Goal: Task Accomplishment & Management: Manage account settings

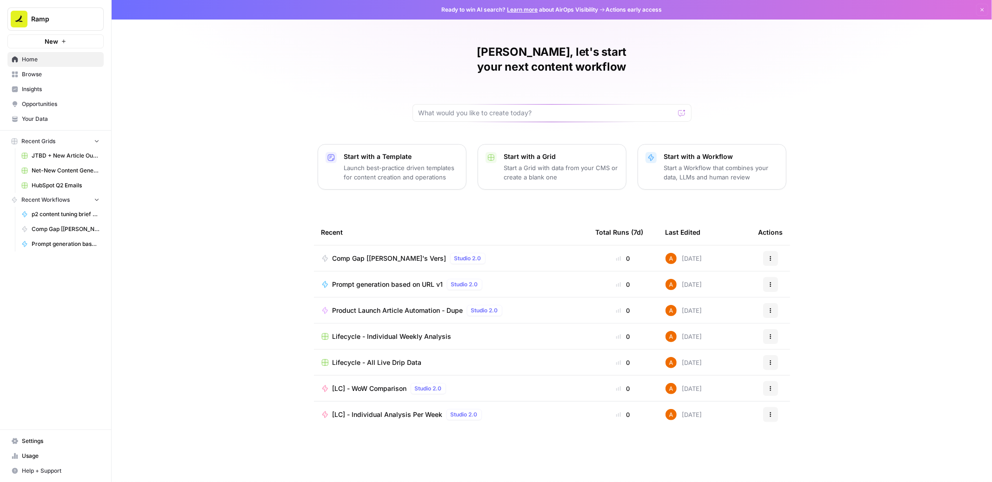
click at [33, 442] on span "Settings" at bounding box center [61, 441] width 78 height 8
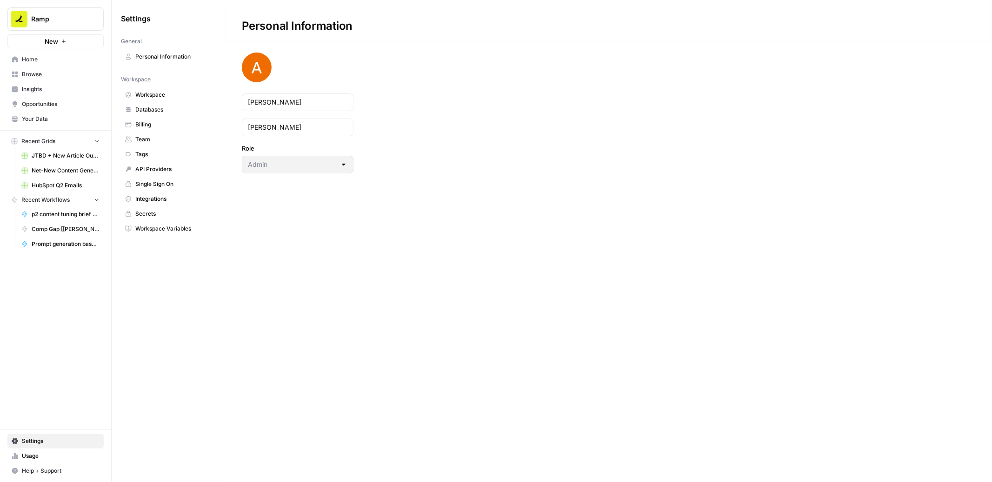
click at [154, 139] on span "Team" at bounding box center [172, 139] width 74 height 8
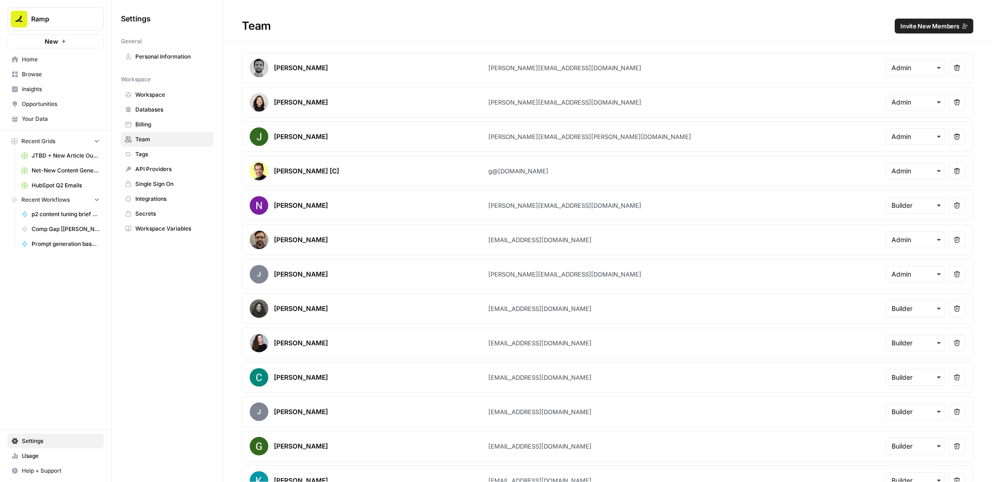
click at [597, 24] on span "Invite New Members" at bounding box center [929, 25] width 59 height 9
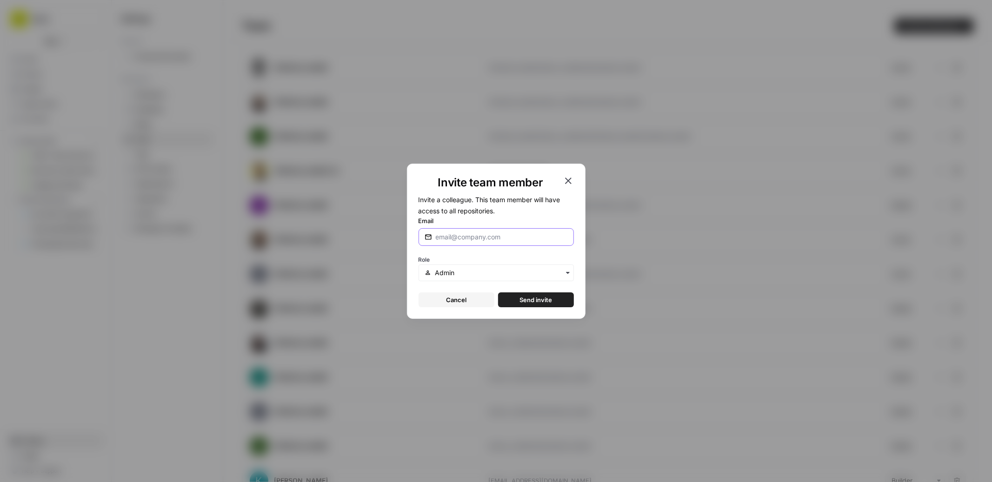
click at [484, 237] on input "Email" at bounding box center [502, 236] width 132 height 9
paste input "[PERSON_NAME][EMAIL_ADDRESS][PERSON_NAME][DOMAIN_NAME]"
type input "[PERSON_NAME][EMAIL_ADDRESS][PERSON_NAME][DOMAIN_NAME]"
click at [483, 274] on input "text" at bounding box center [501, 272] width 132 height 9
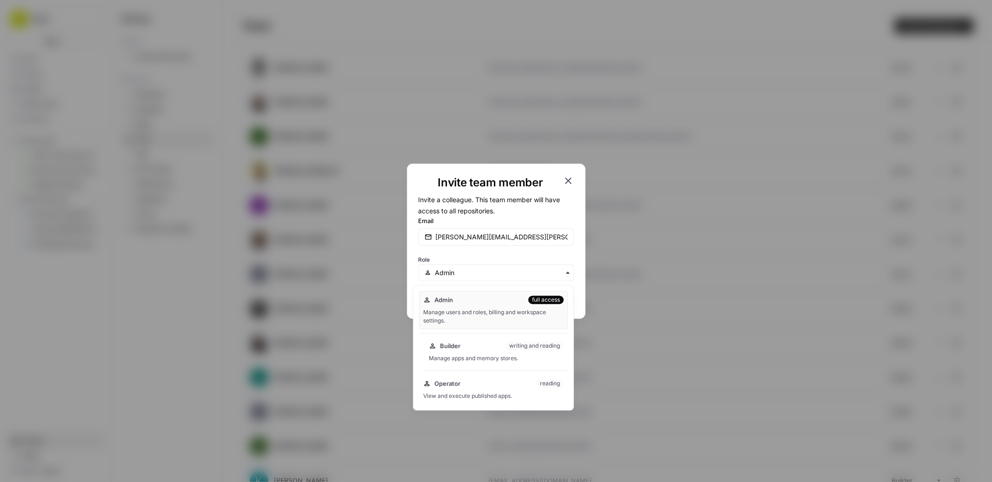
click at [456, 354] on div "Manage apps and memory stores." at bounding box center [496, 358] width 135 height 8
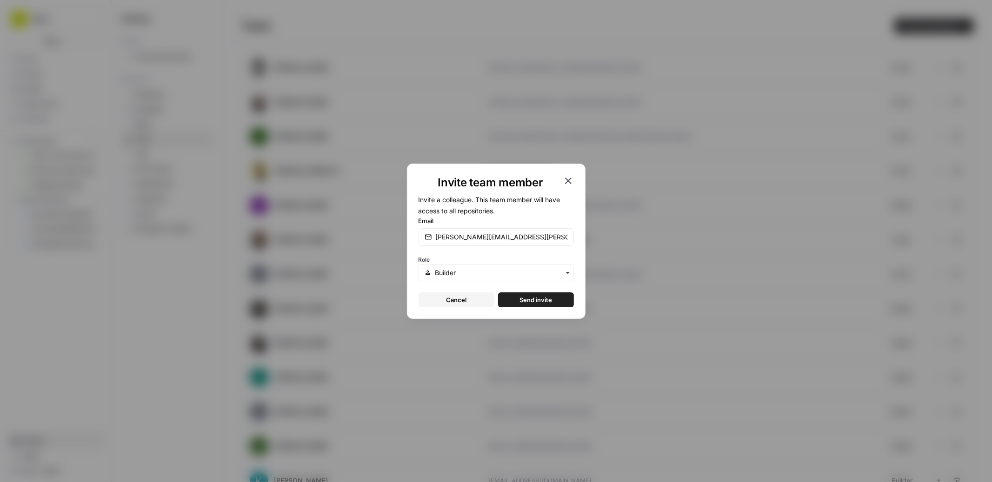
click at [552, 295] on button "Send invite" at bounding box center [536, 299] width 76 height 15
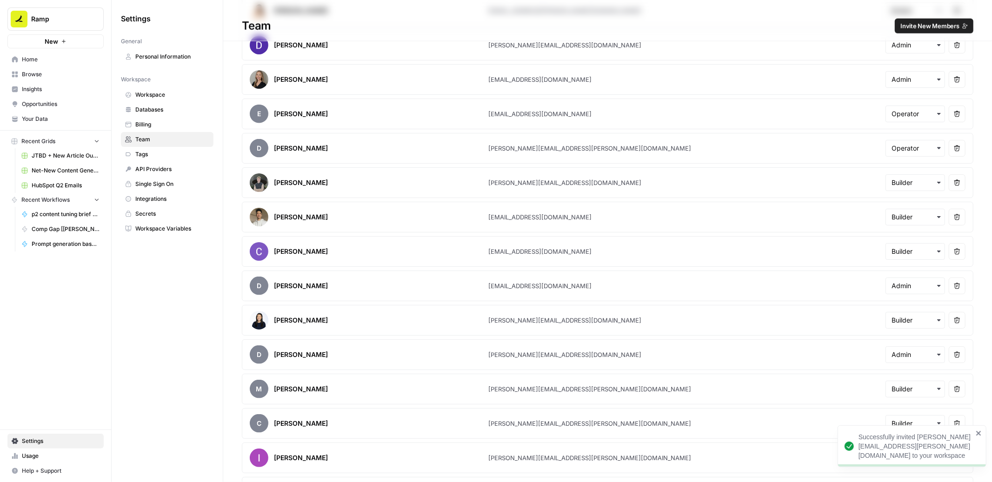
scroll to position [1191, 0]
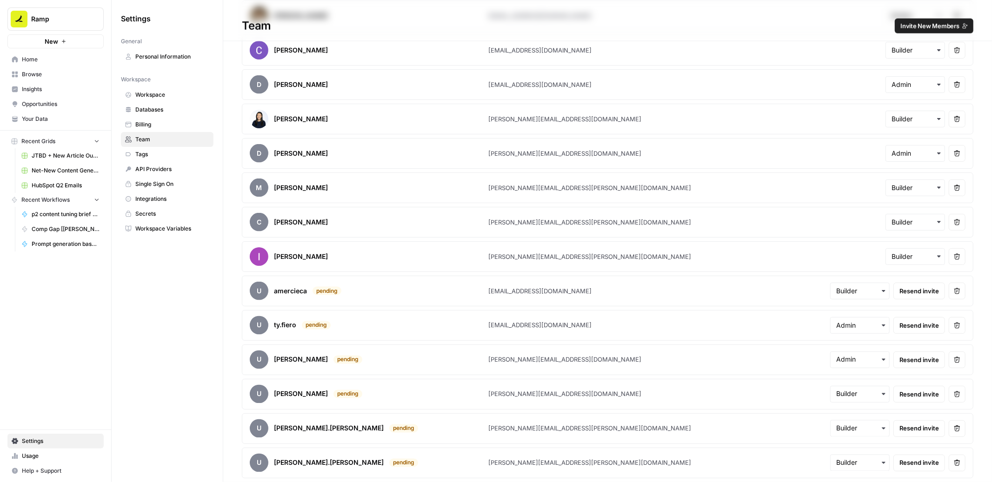
click at [54, 60] on span "Home" at bounding box center [61, 59] width 78 height 8
